Goal: Transaction & Acquisition: Purchase product/service

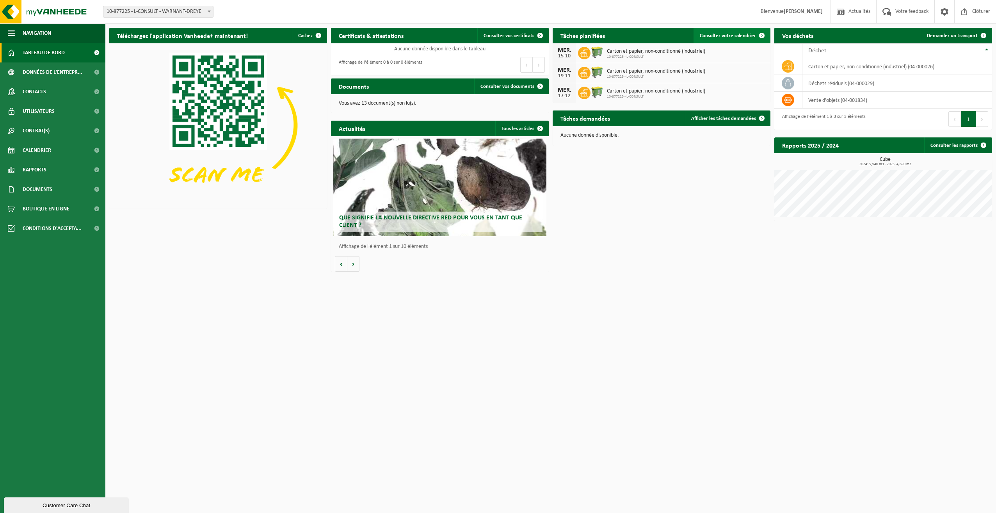
click at [742, 35] on span "Consulter votre calendrier" at bounding box center [728, 35] width 56 height 5
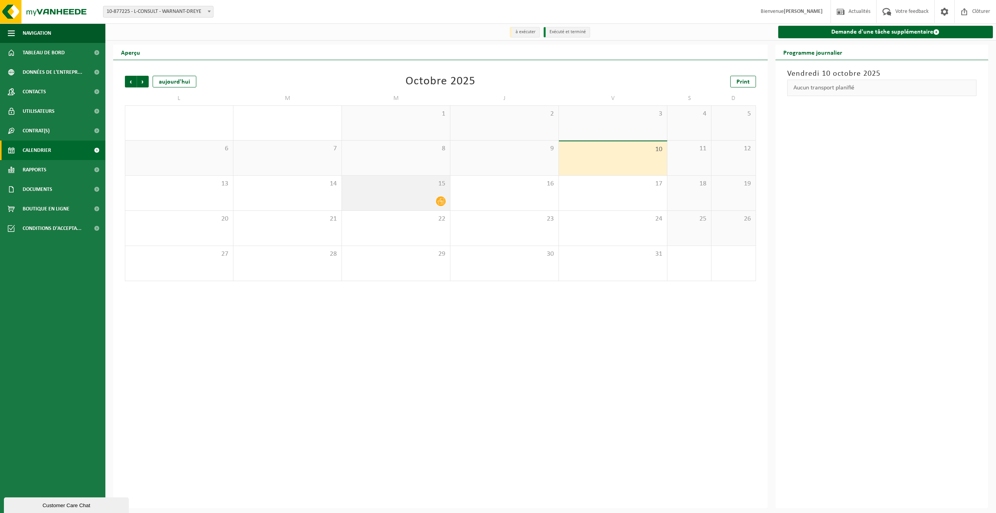
click at [440, 203] on icon at bounding box center [441, 201] width 7 height 7
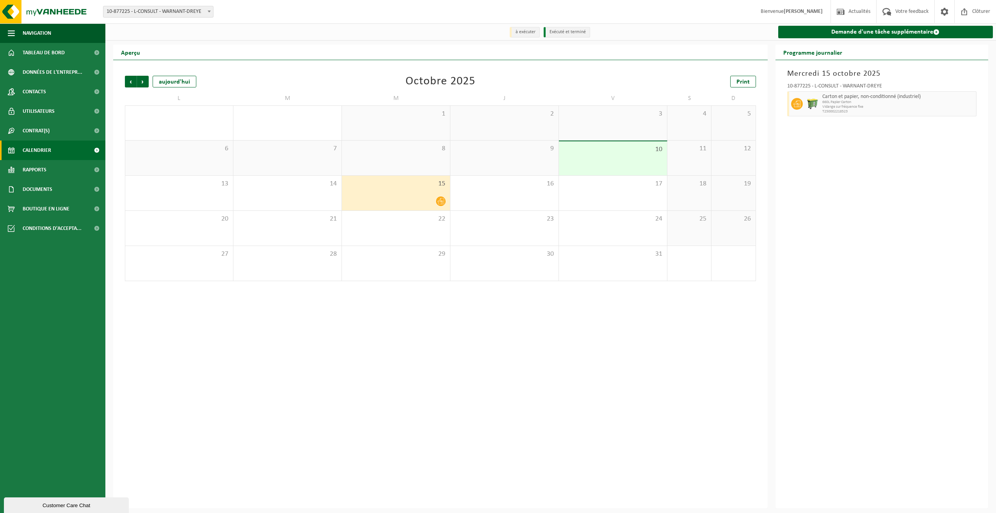
click at [431, 292] on div "Précédent Suivant aujourd'hui Octobre 2025 Print L M M J V S D 29 30 1 2 3 4 5 …" at bounding box center [440, 284] width 655 height 448
click at [541, 162] on div "9" at bounding box center [504, 158] width 108 height 35
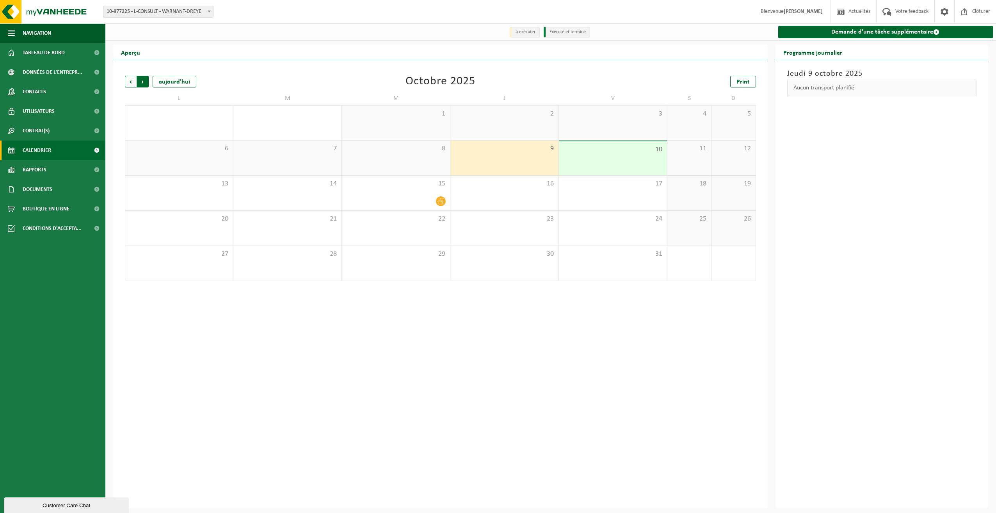
click at [132, 81] on span "Précédent" at bounding box center [131, 82] width 12 height 12
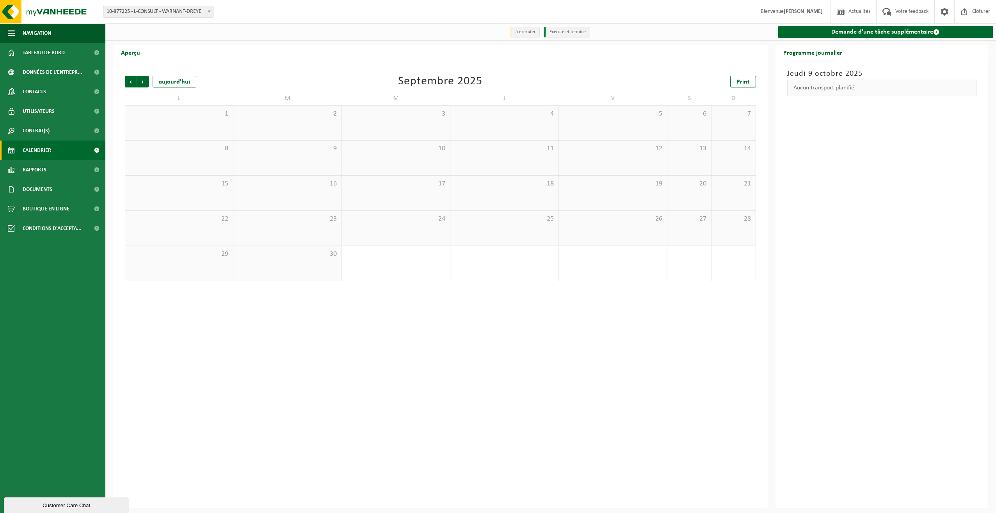
click at [132, 81] on span "Précédent" at bounding box center [131, 82] width 12 height 12
click at [141, 84] on span "Suivant" at bounding box center [143, 82] width 12 height 12
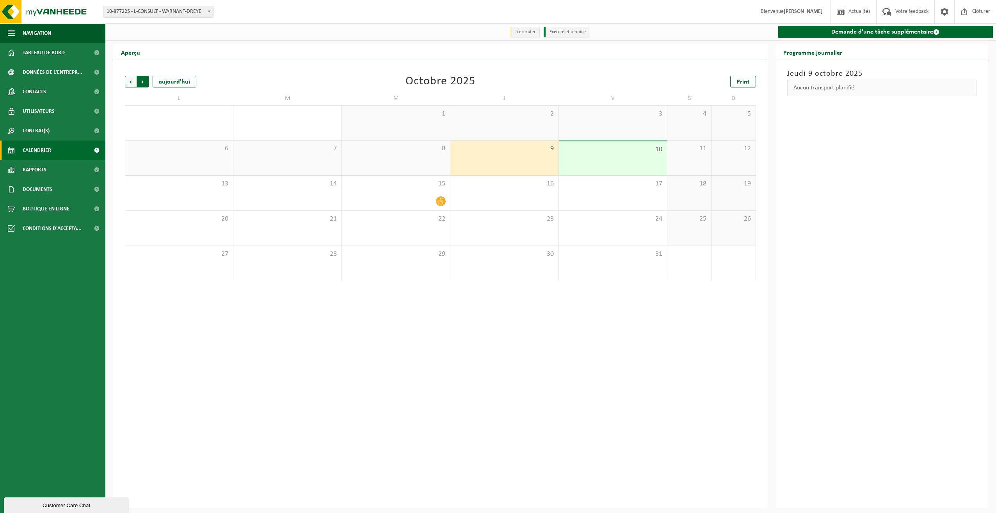
click at [130, 84] on span "Précédent" at bounding box center [131, 82] width 12 height 12
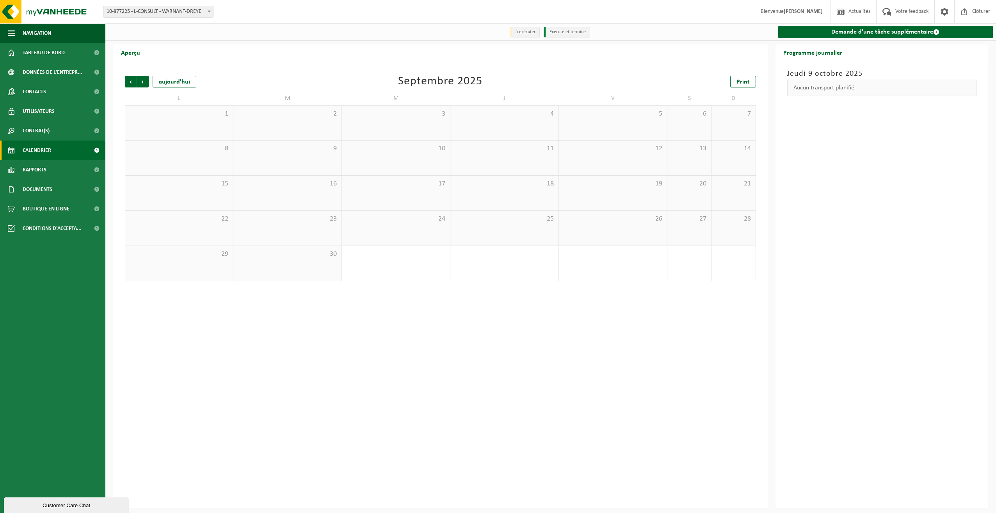
click at [130, 84] on span "Précédent" at bounding box center [131, 82] width 12 height 12
click at [144, 84] on span "Suivant" at bounding box center [143, 82] width 12 height 12
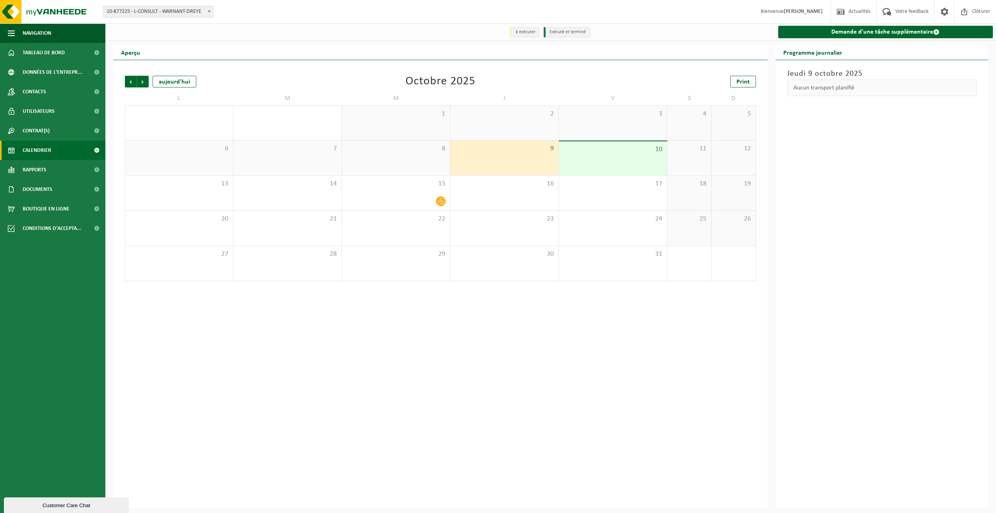
click at [144, 84] on span "Suivant" at bounding box center [143, 82] width 12 height 12
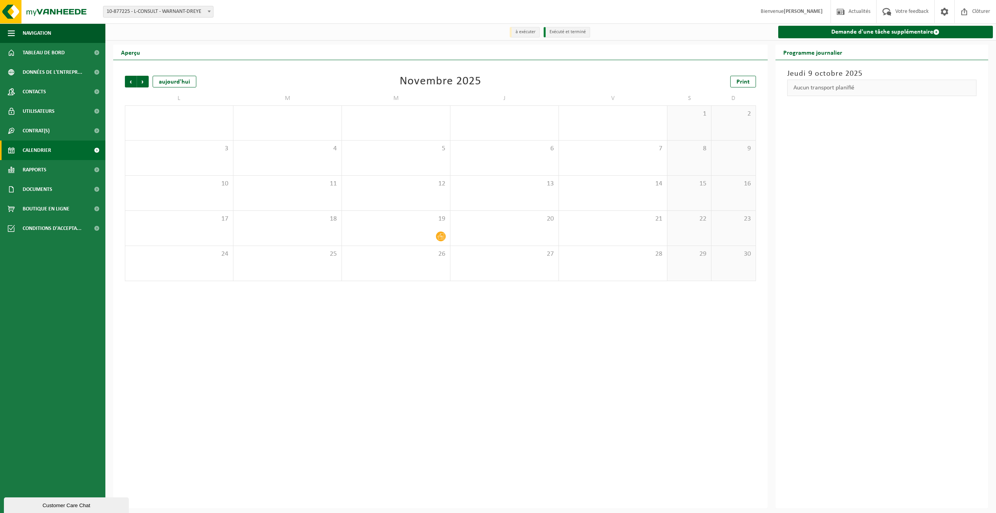
click at [144, 84] on span "Suivant" at bounding box center [143, 82] width 12 height 12
click at [132, 84] on span "Précédent" at bounding box center [131, 82] width 12 height 12
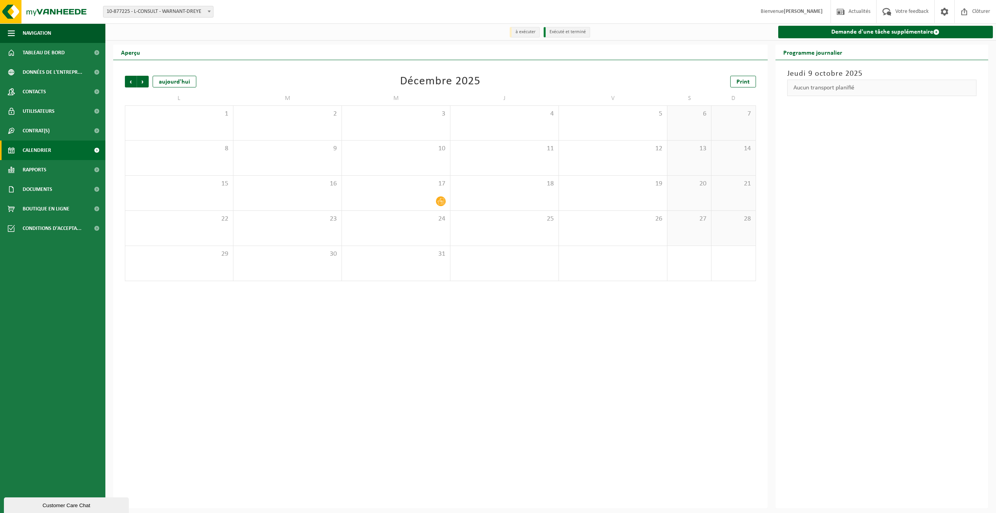
click at [132, 84] on span "Précédent" at bounding box center [131, 82] width 12 height 12
click at [48, 130] on span "Contrat(s)" at bounding box center [36, 131] width 27 height 20
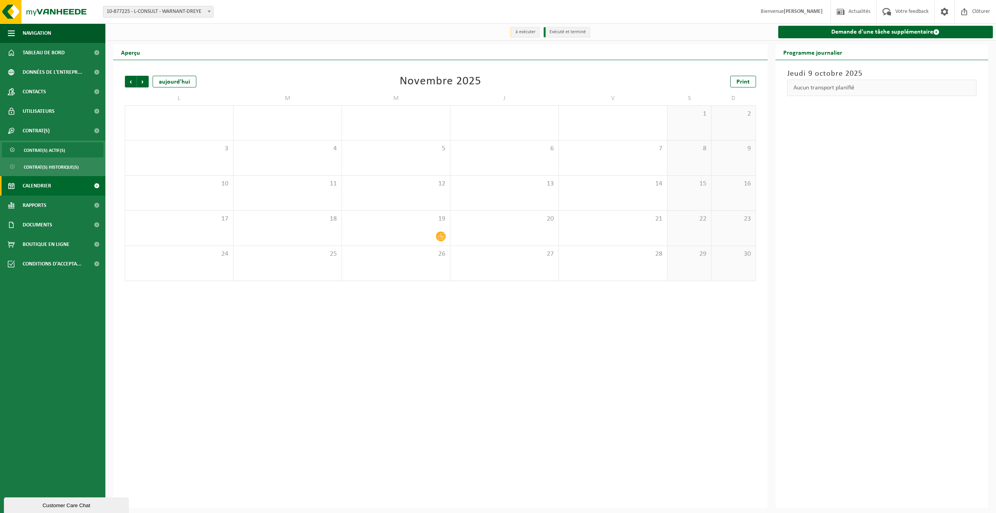
click at [51, 148] on span "Contrat(s) actif(s)" at bounding box center [44, 150] width 41 height 15
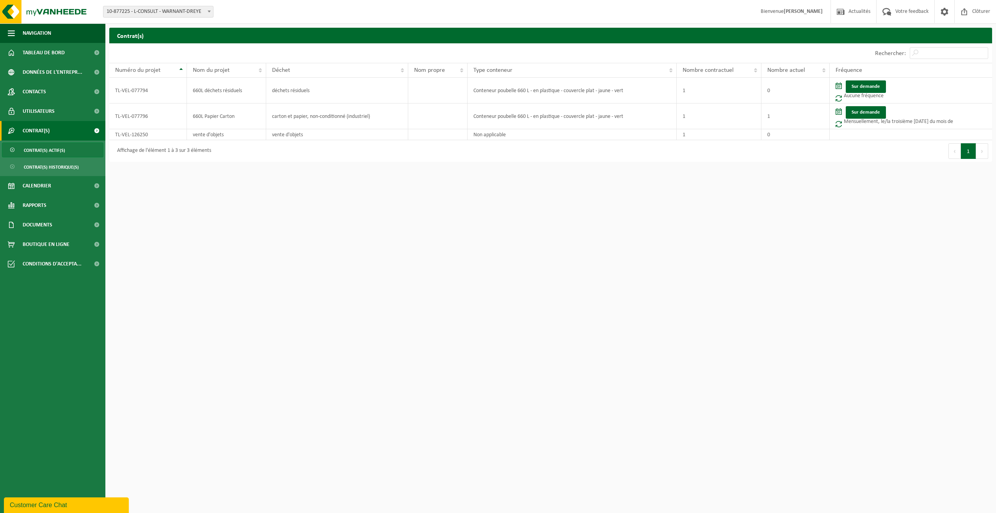
click at [340, 169] on html "Site: 10-877225 - L-CONSULT - WARNANT-DREYE 10-877225 - L-CONSULT - WARNANT-DRE…" at bounding box center [498, 256] width 996 height 513
click at [44, 166] on span "Contrat(s) historique(s)" at bounding box center [51, 167] width 55 height 15
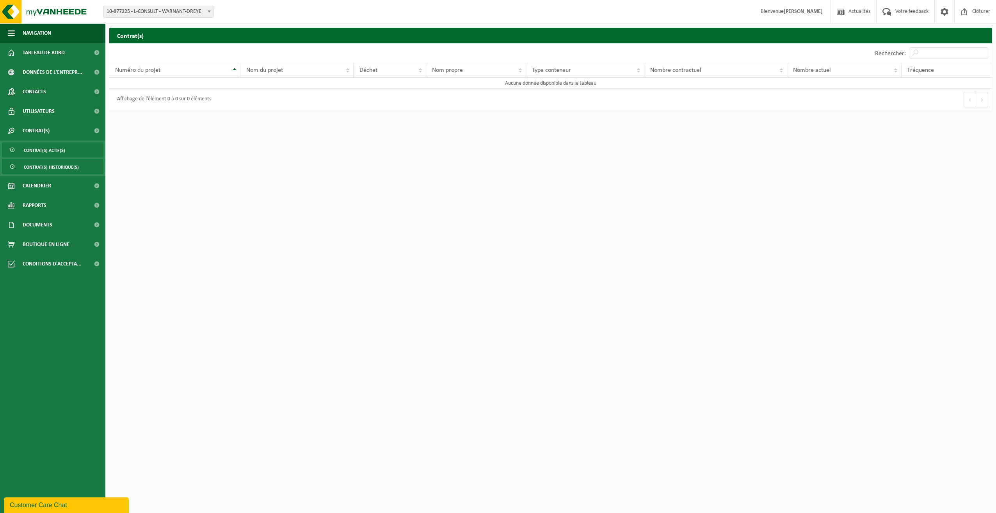
click at [44, 154] on span "Contrat(s) actif(s)" at bounding box center [44, 150] width 41 height 15
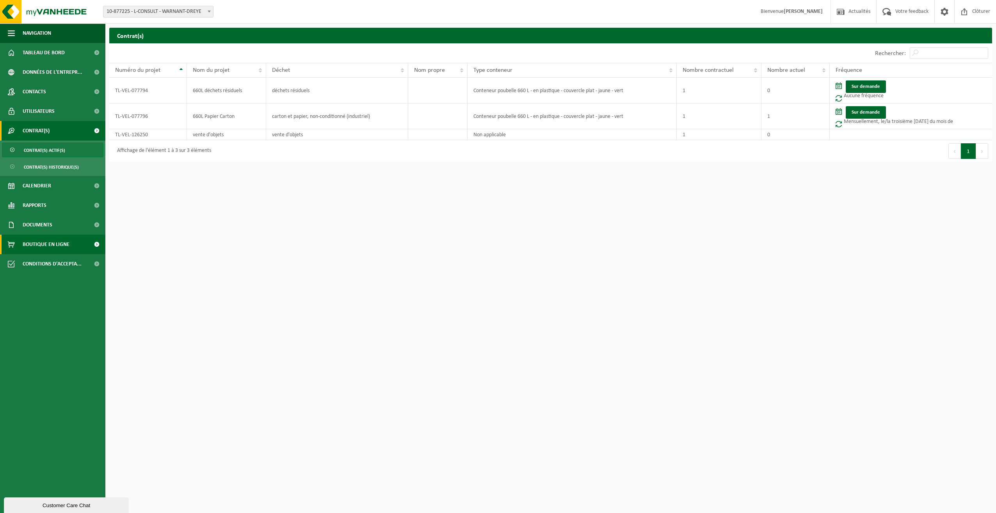
click at [59, 241] on span "Boutique en ligne" at bounding box center [46, 245] width 47 height 20
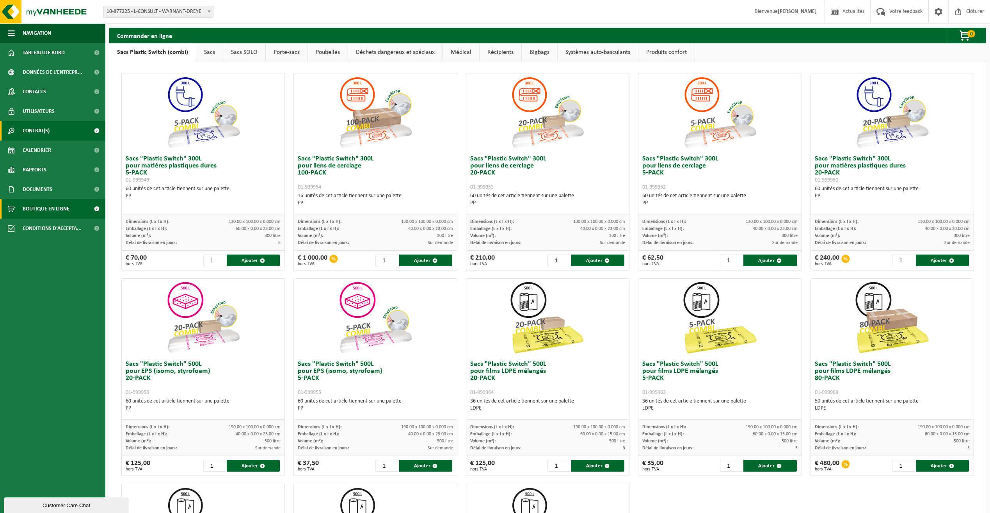
click at [48, 127] on span "Contrat(s)" at bounding box center [36, 131] width 27 height 20
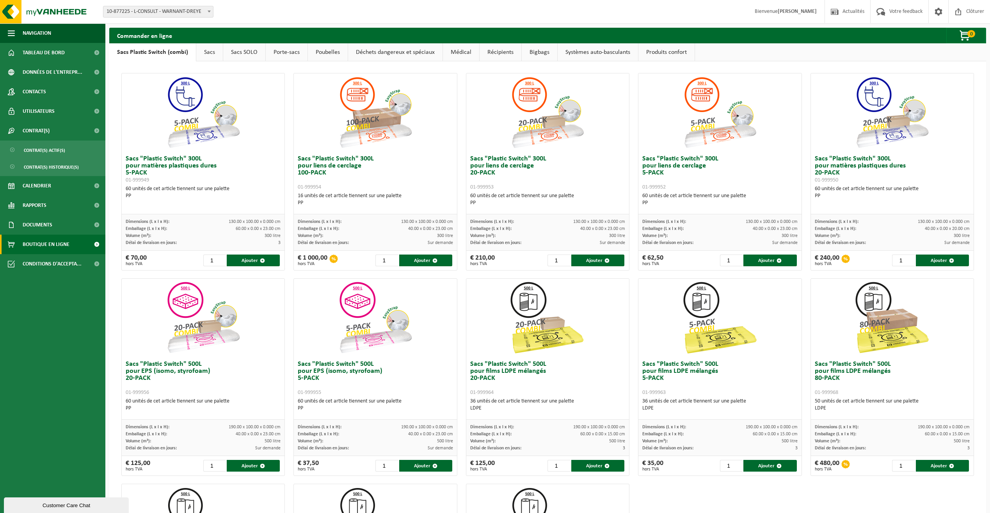
click at [543, 52] on link "Bigbags" at bounding box center [540, 52] width 36 height 18
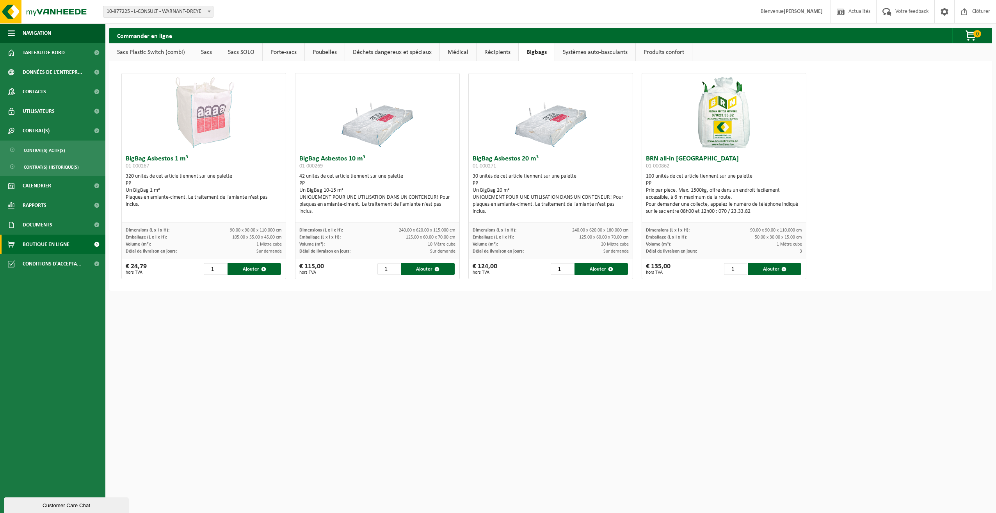
click at [574, 50] on link "Systèmes auto-basculants" at bounding box center [595, 52] width 80 height 18
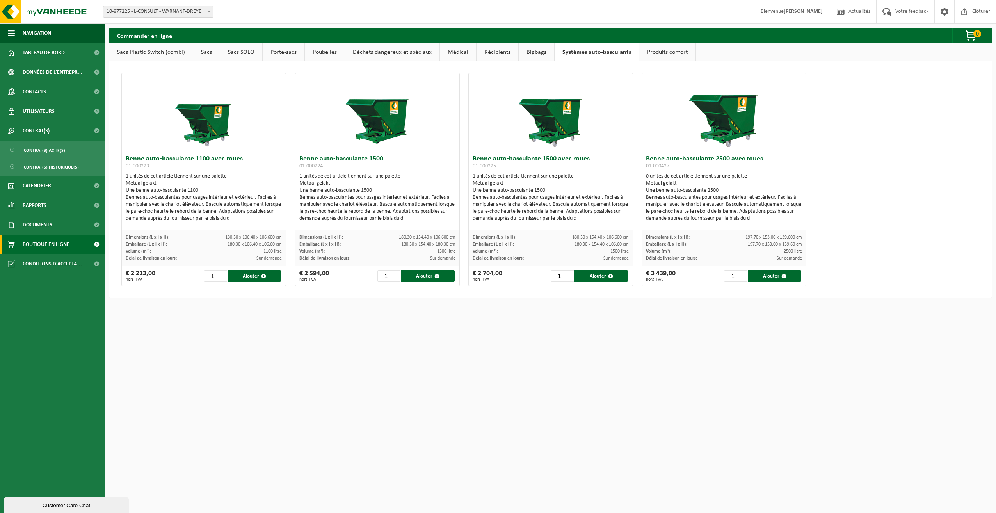
click at [657, 52] on link "Produits confort" at bounding box center [667, 52] width 56 height 18
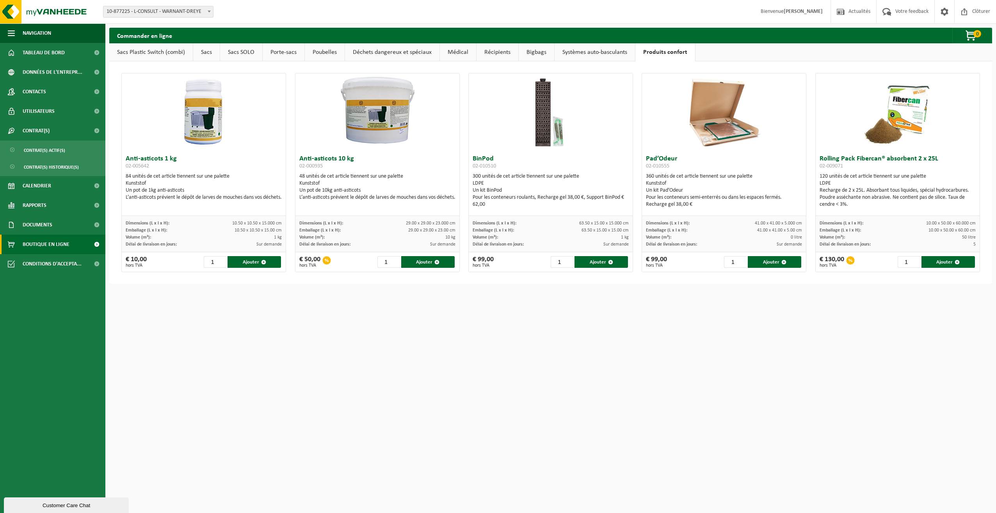
click at [320, 54] on link "Poubelles" at bounding box center [325, 52] width 40 height 18
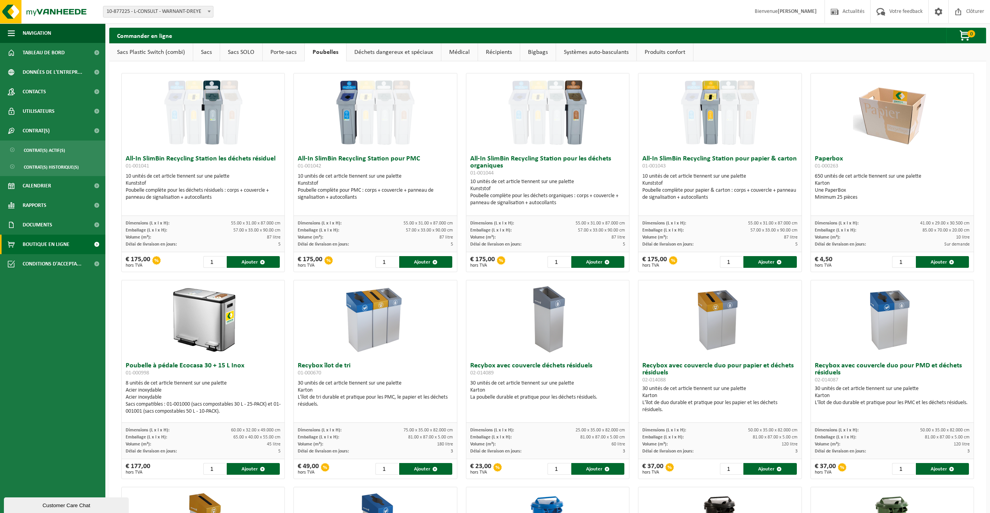
click at [279, 53] on link "Porte-sacs" at bounding box center [284, 52] width 42 height 18
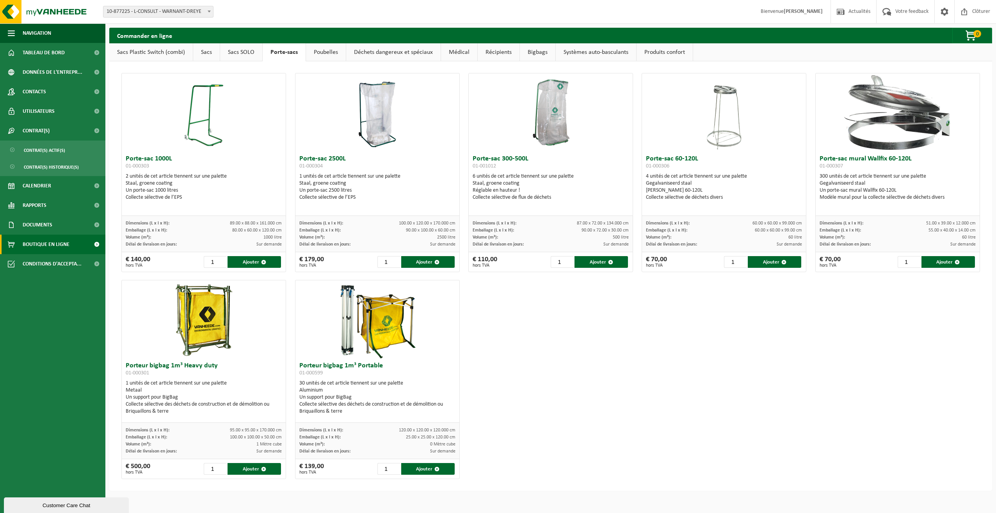
click at [250, 52] on link "Sacs SOLO" at bounding box center [241, 52] width 42 height 18
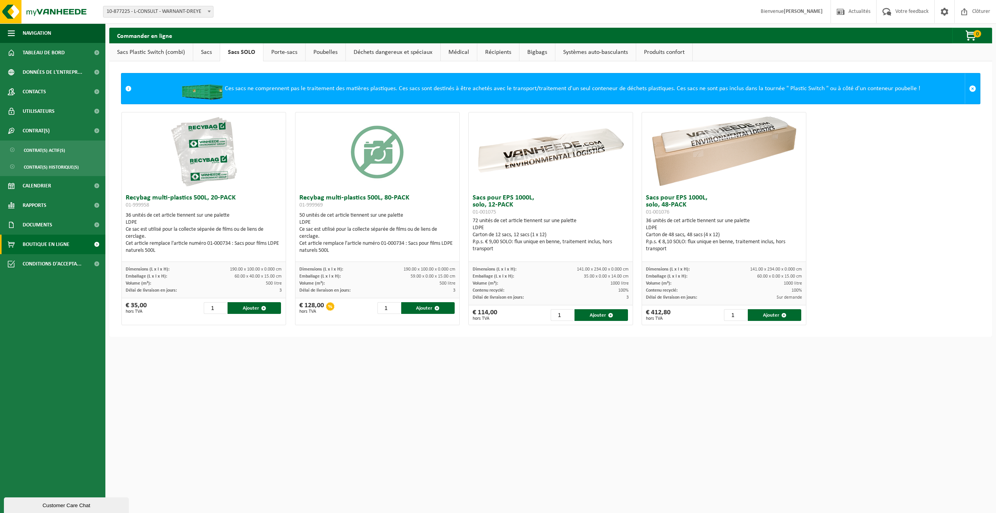
click at [205, 50] on link "Sacs" at bounding box center [206, 52] width 27 height 18
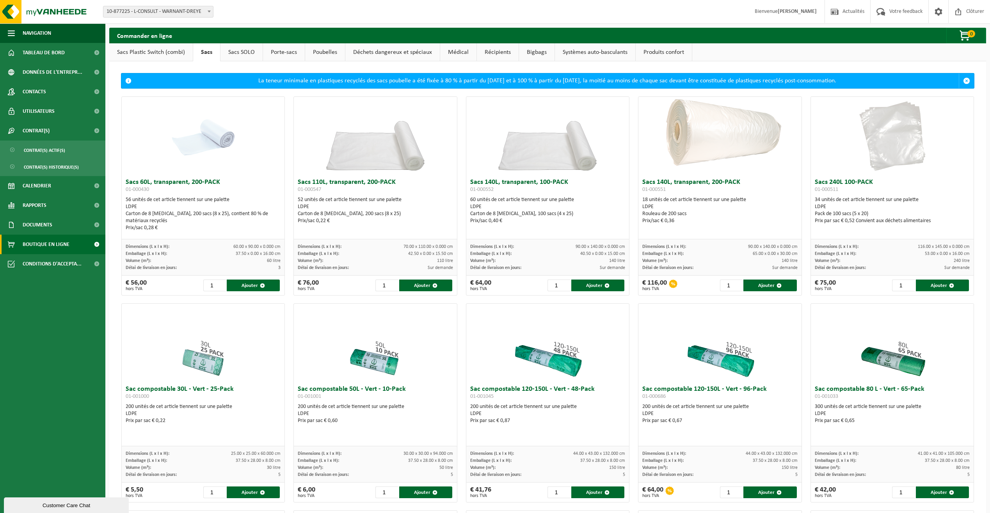
click at [163, 53] on link "Sacs Plastic Switch (combi)" at bounding box center [151, 52] width 84 height 18
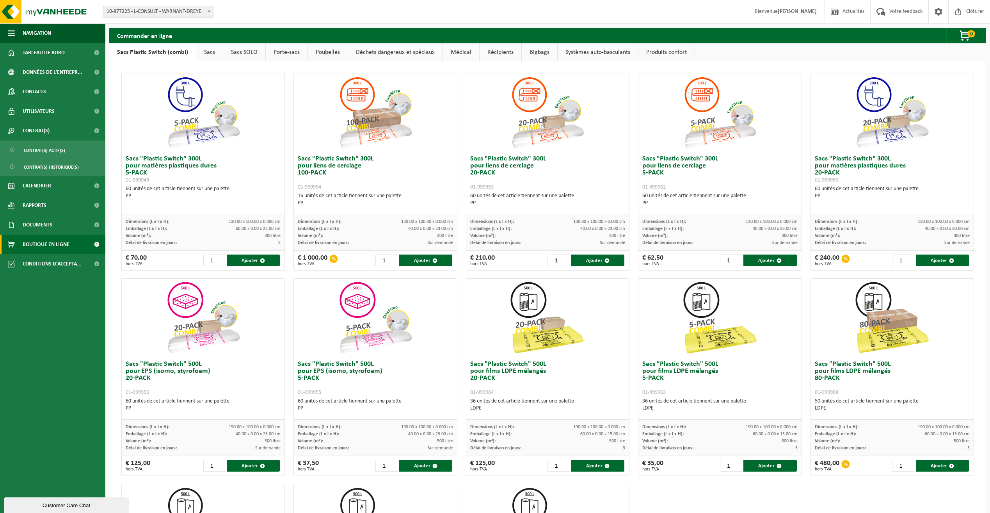
click at [193, 53] on link "Sacs Plastic Switch (combi)" at bounding box center [152, 52] width 87 height 18
click at [202, 52] on link "Sacs" at bounding box center [209, 52] width 27 height 18
